Goal: Information Seeking & Learning: Learn about a topic

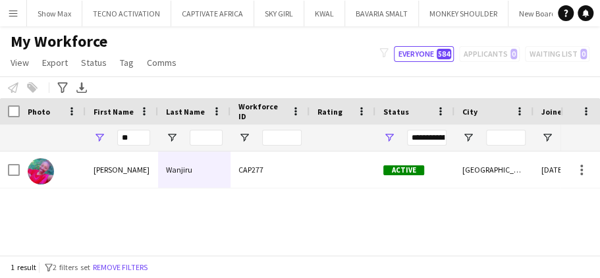
type input "*"
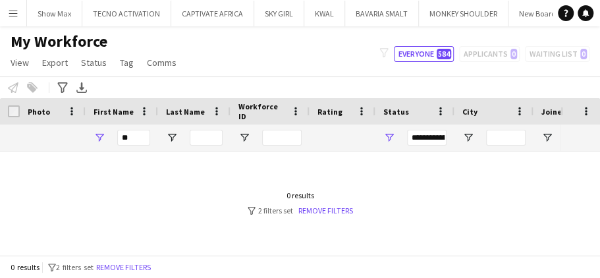
type input "*"
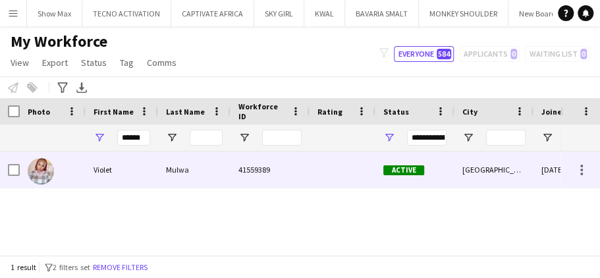
click at [260, 163] on div "41559389" at bounding box center [269, 169] width 79 height 36
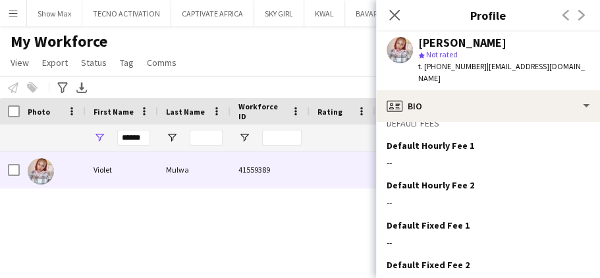
scroll to position [669, 0]
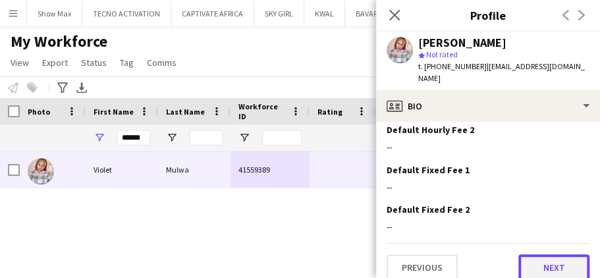
click at [524, 254] on button "Next" at bounding box center [553, 267] width 71 height 26
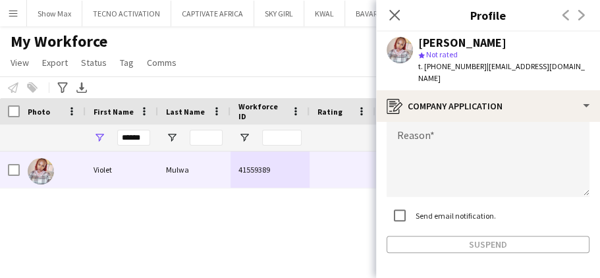
scroll to position [194, 0]
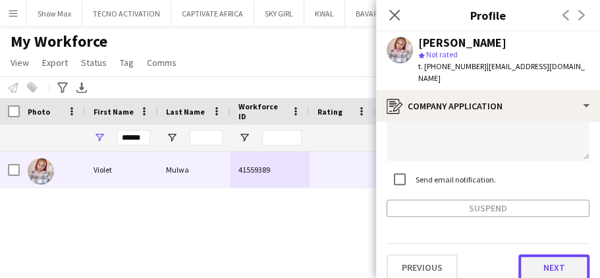
click at [534, 254] on button "Next" at bounding box center [553, 267] width 71 height 26
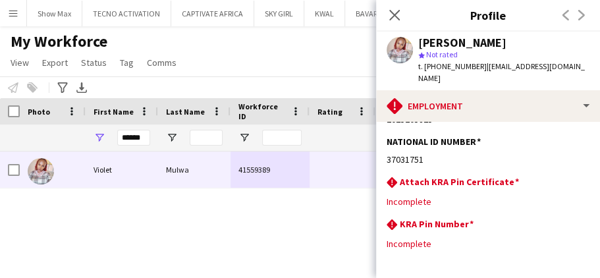
scroll to position [120, 0]
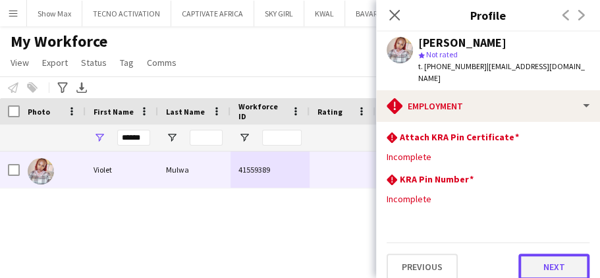
click at [520, 253] on button "Next" at bounding box center [553, 266] width 71 height 26
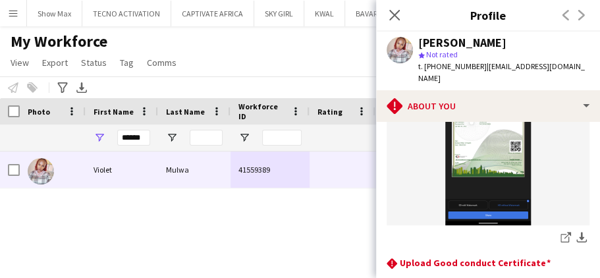
scroll to position [201, 0]
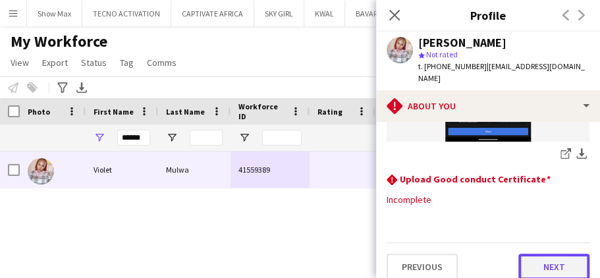
click at [521, 253] on button "Next" at bounding box center [553, 266] width 71 height 26
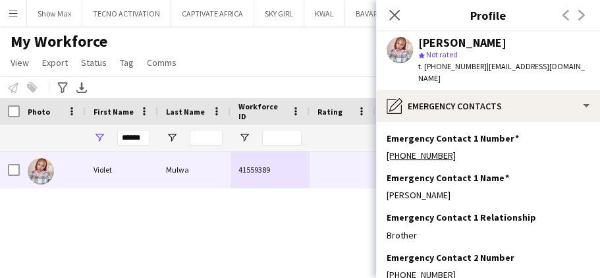
scroll to position [155, 0]
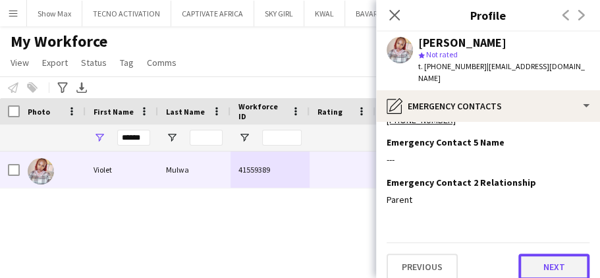
click at [528, 253] on button "Next" at bounding box center [553, 266] width 71 height 26
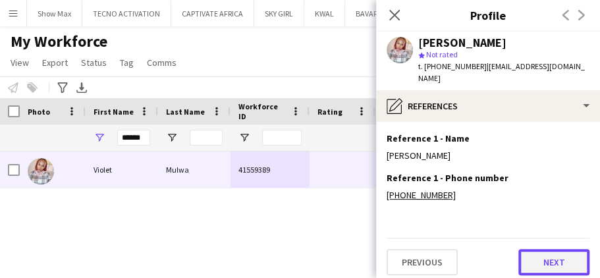
click at [529, 249] on button "Next" at bounding box center [553, 262] width 71 height 26
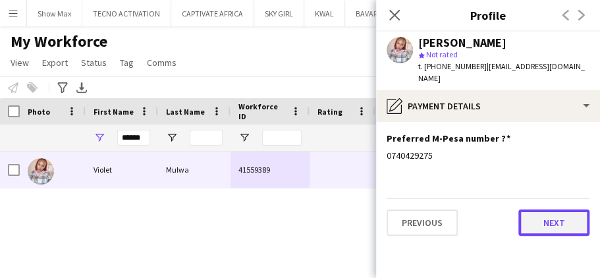
click at [534, 211] on button "Next" at bounding box center [553, 222] width 71 height 26
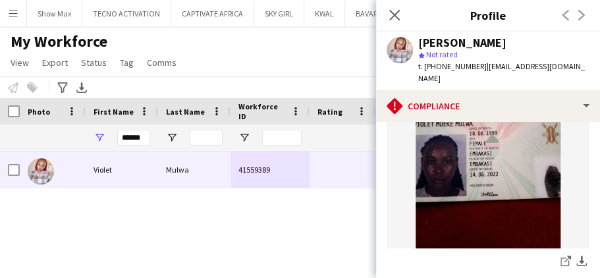
scroll to position [505, 0]
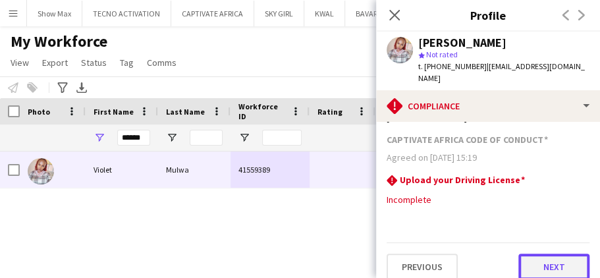
click at [527, 255] on button "Next" at bounding box center [553, 266] width 71 height 26
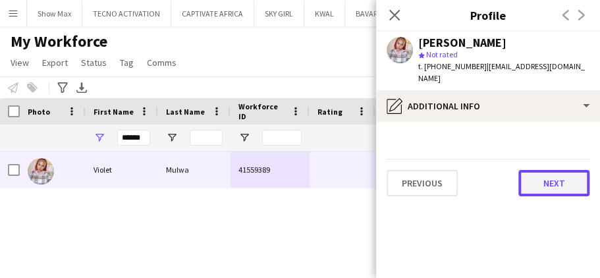
click at [527, 170] on button "Next" at bounding box center [553, 183] width 71 height 26
click at [535, 170] on button "Next" at bounding box center [553, 183] width 71 height 26
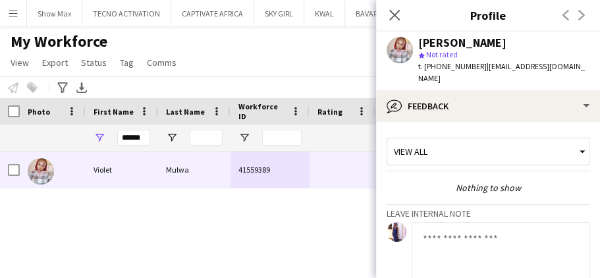
scroll to position [146, 0]
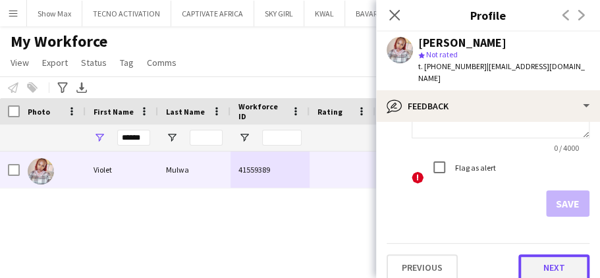
click at [529, 254] on button "Next" at bounding box center [553, 267] width 71 height 26
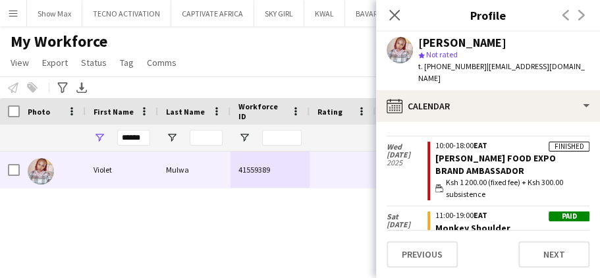
scroll to position [540, 0]
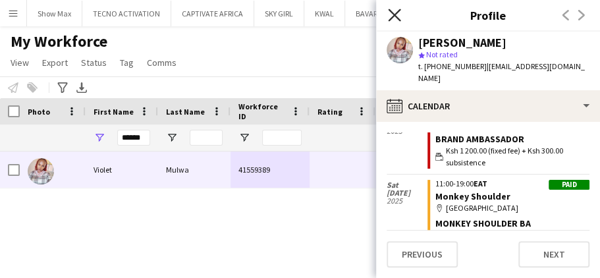
click at [394, 16] on icon at bounding box center [394, 15] width 13 height 13
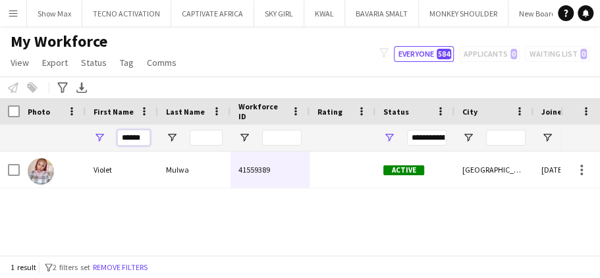
click at [140, 134] on input "******" at bounding box center [133, 138] width 33 height 16
type input "*"
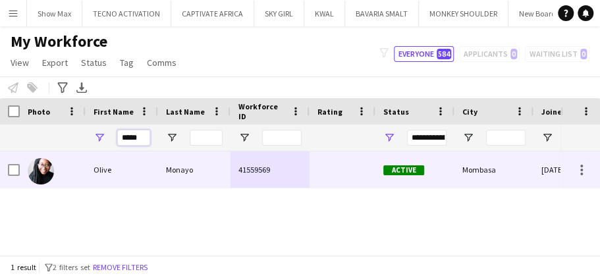
type input "*****"
click at [184, 174] on div "Monayo" at bounding box center [194, 169] width 72 height 36
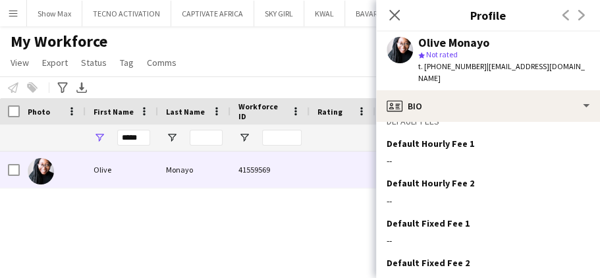
scroll to position [618, 0]
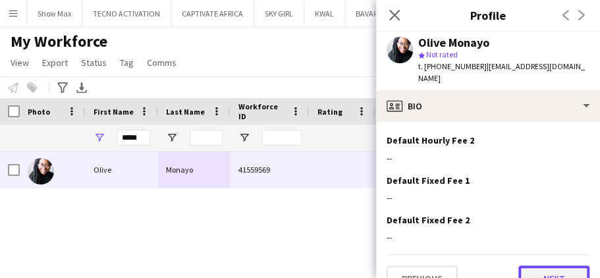
click at [528, 265] on button "Next" at bounding box center [553, 278] width 71 height 26
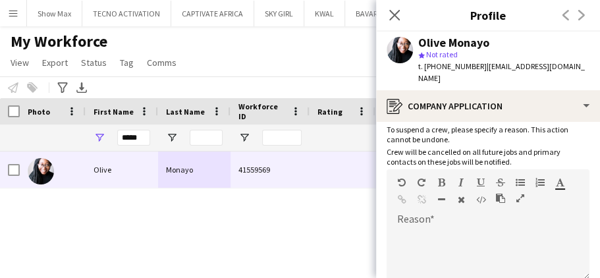
scroll to position [194, 0]
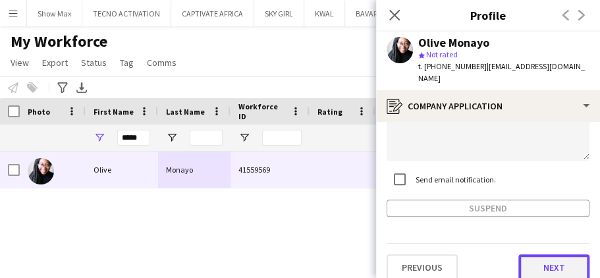
click at [527, 254] on button "Next" at bounding box center [553, 267] width 71 height 26
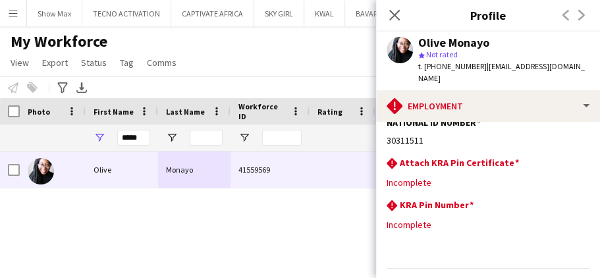
scroll to position [120, 0]
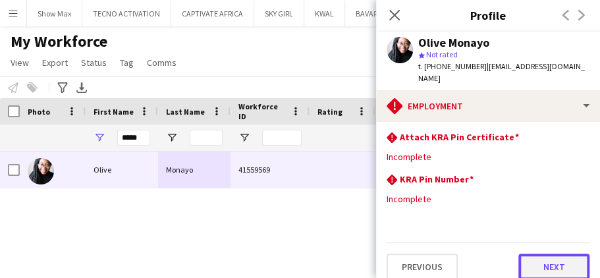
click at [526, 253] on button "Next" at bounding box center [553, 266] width 71 height 26
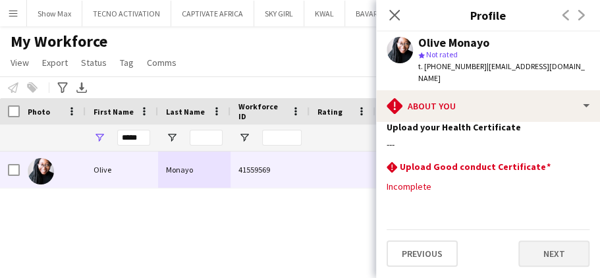
scroll to position [0, 0]
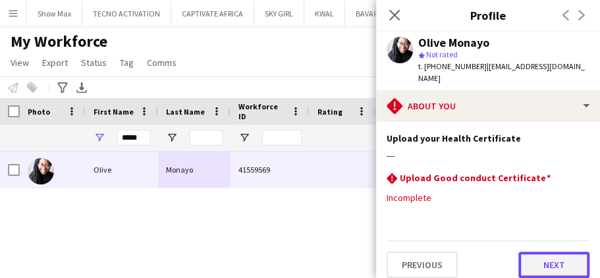
click at [524, 252] on button "Next" at bounding box center [553, 265] width 71 height 26
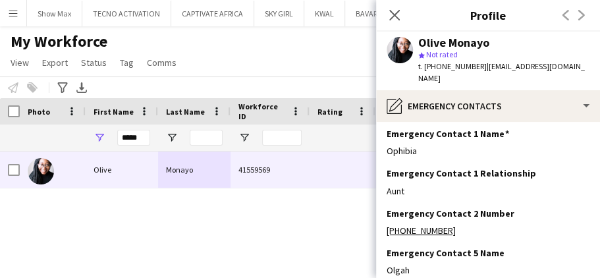
scroll to position [155, 0]
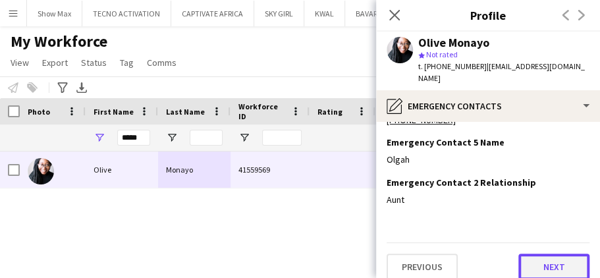
click at [527, 259] on button "Next" at bounding box center [553, 266] width 71 height 26
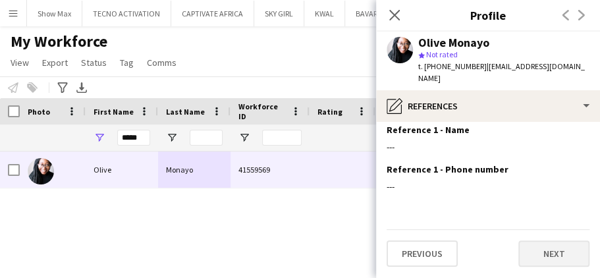
scroll to position [0, 0]
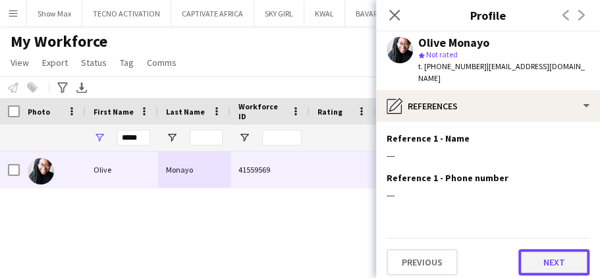
click at [527, 249] on button "Next" at bounding box center [553, 262] width 71 height 26
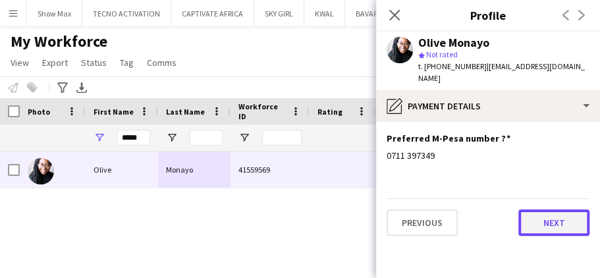
click at [535, 209] on button "Next" at bounding box center [553, 222] width 71 height 26
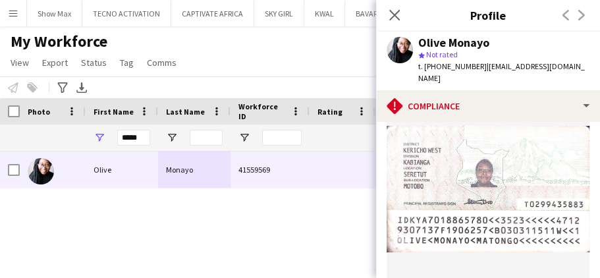
scroll to position [505, 0]
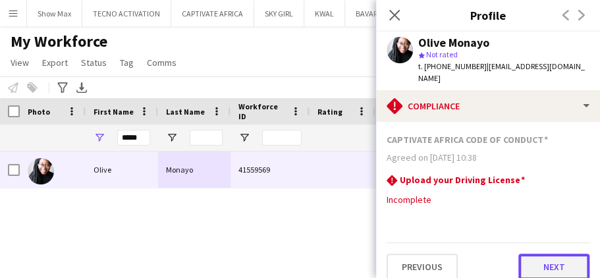
click at [521, 253] on button "Next" at bounding box center [553, 266] width 71 height 26
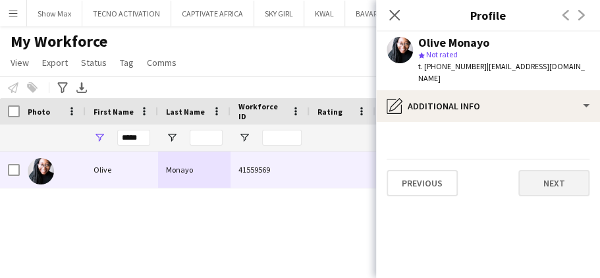
scroll to position [0, 0]
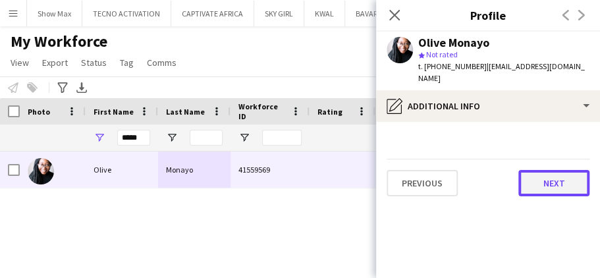
click at [523, 171] on button "Next" at bounding box center [553, 183] width 71 height 26
click at [537, 170] on button "Next" at bounding box center [553, 183] width 71 height 26
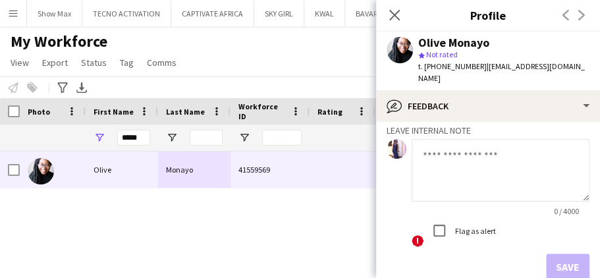
scroll to position [146, 0]
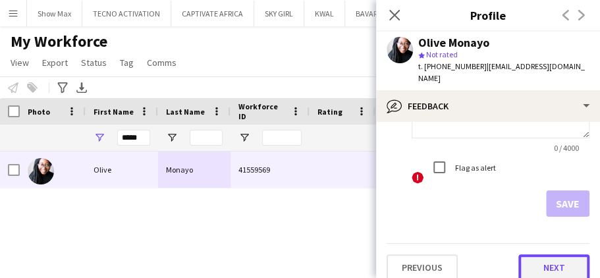
click at [533, 254] on button "Next" at bounding box center [553, 267] width 71 height 26
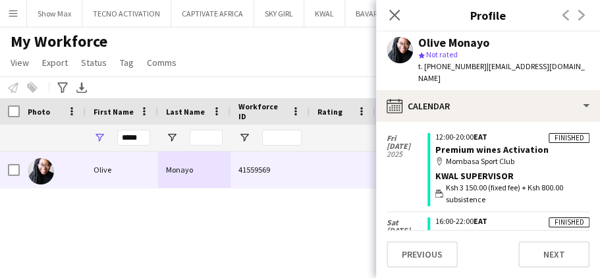
scroll to position [121, 0]
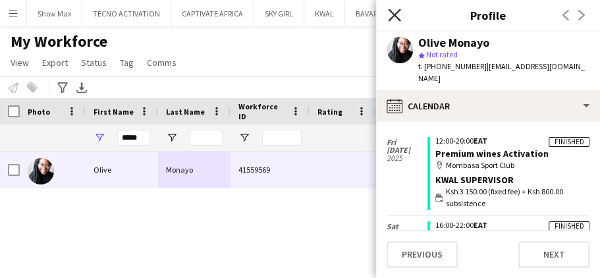
click at [394, 14] on icon at bounding box center [394, 15] width 13 height 13
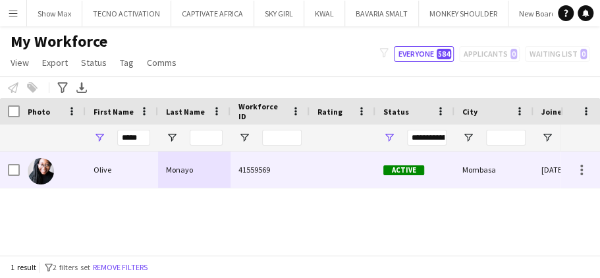
click at [316, 172] on div at bounding box center [342, 169] width 66 height 36
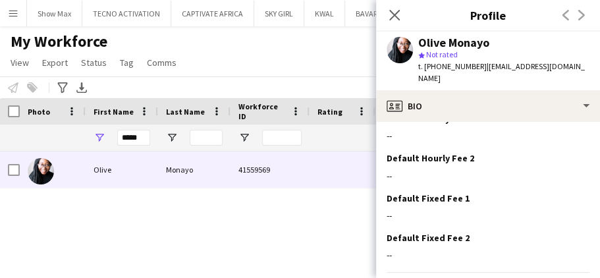
scroll to position [618, 0]
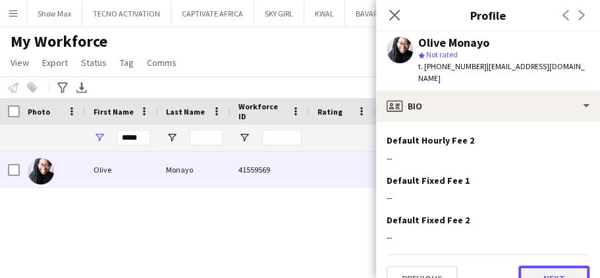
click at [519, 265] on button "Next" at bounding box center [553, 278] width 71 height 26
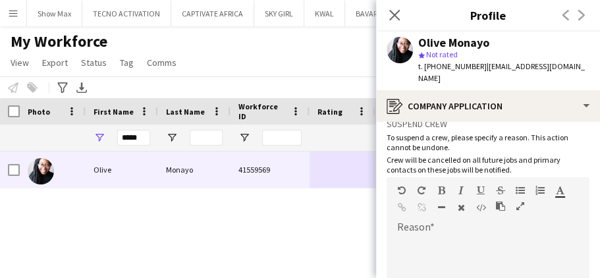
scroll to position [194, 0]
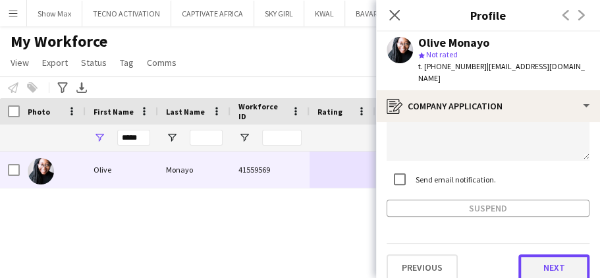
click at [527, 254] on button "Next" at bounding box center [553, 267] width 71 height 26
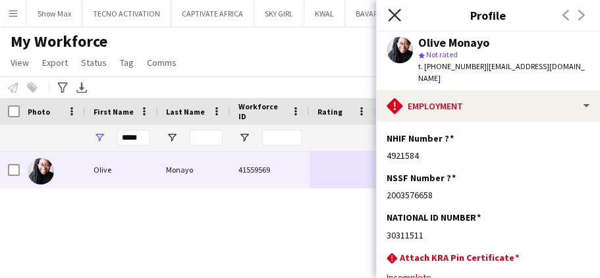
click at [393, 14] on icon at bounding box center [394, 15] width 13 height 13
